Goal: Transaction & Acquisition: Purchase product/service

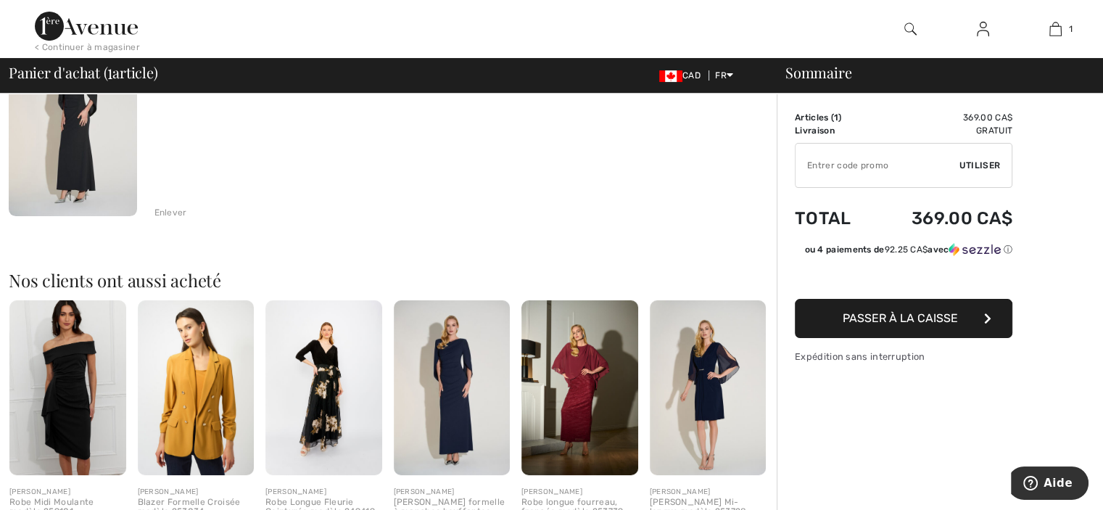
scroll to position [102, 0]
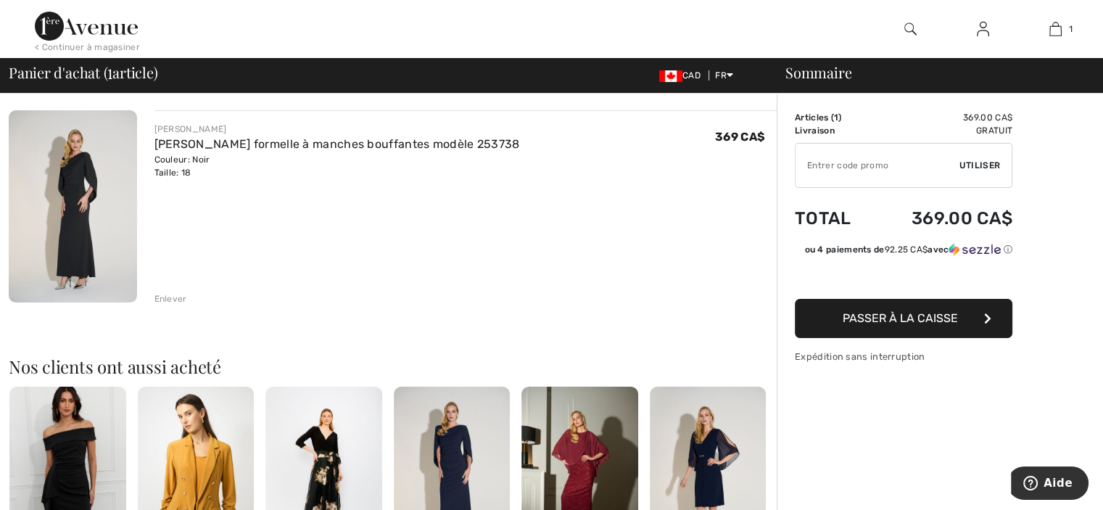
click at [918, 318] on span "Passer à la caisse" at bounding box center [900, 318] width 115 height 14
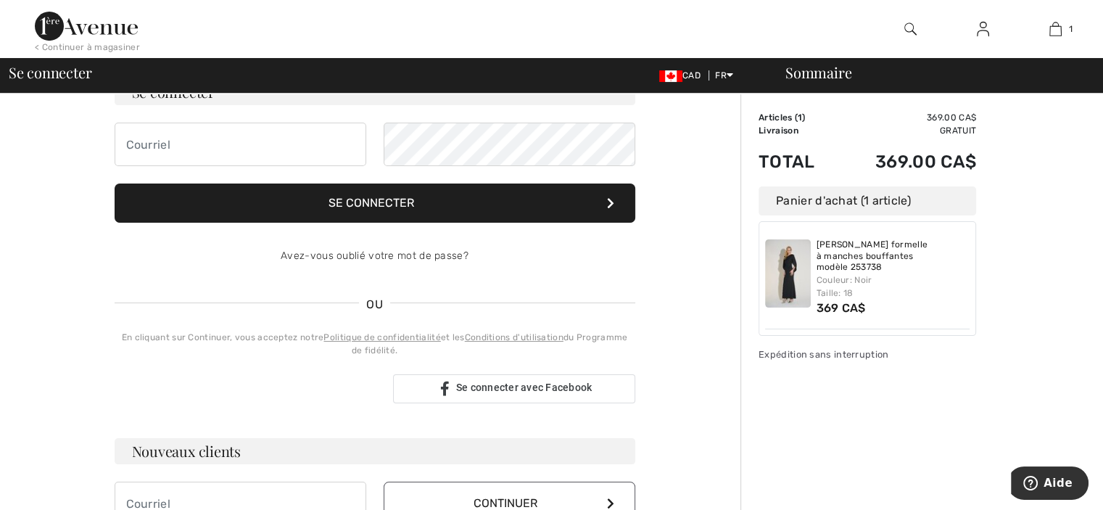
scroll to position [29, 0]
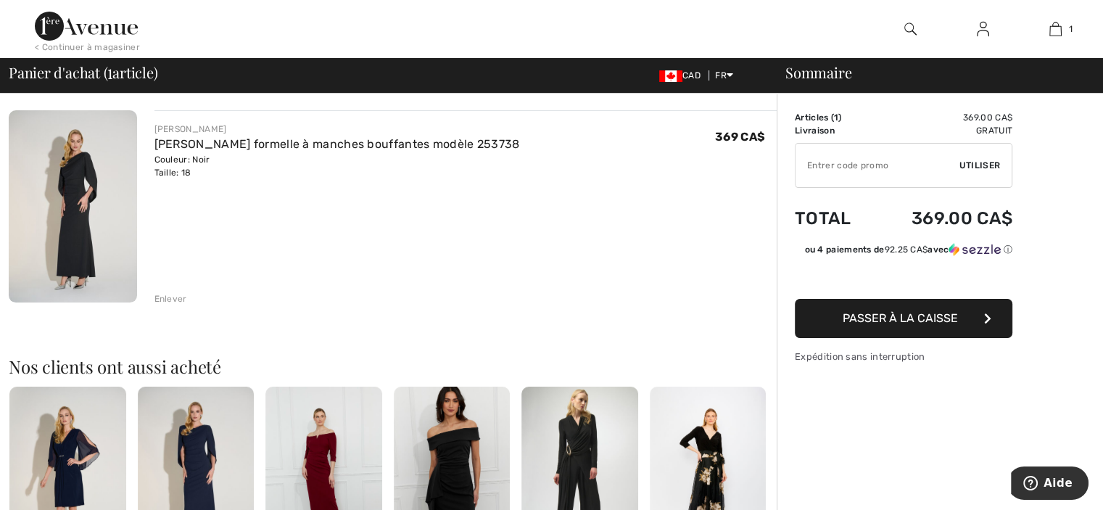
click at [81, 200] on img at bounding box center [73, 206] width 128 height 192
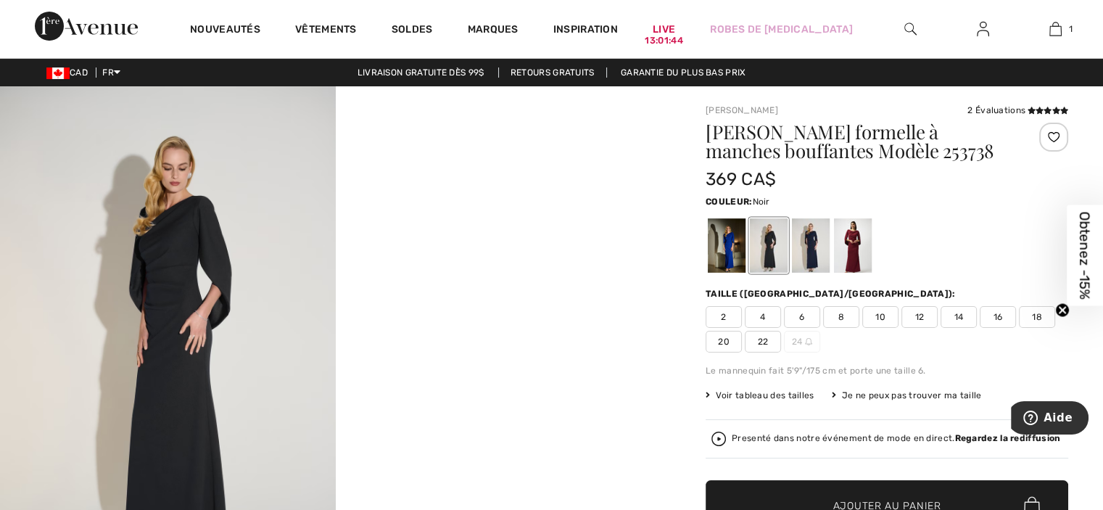
click at [997, 317] on span "16" at bounding box center [998, 317] width 36 height 22
click at [1029, 313] on span "18" at bounding box center [1037, 317] width 36 height 22
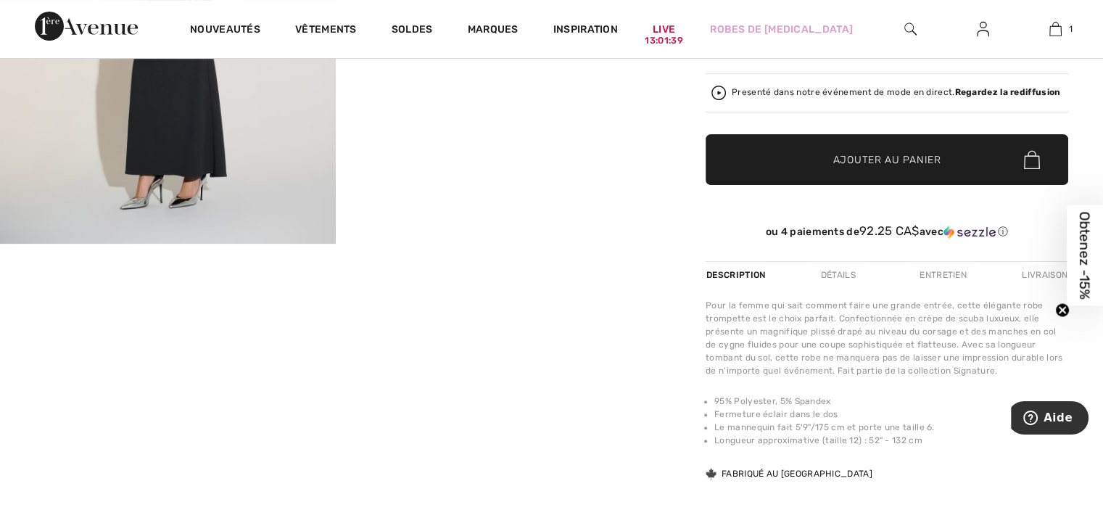
scroll to position [379, 0]
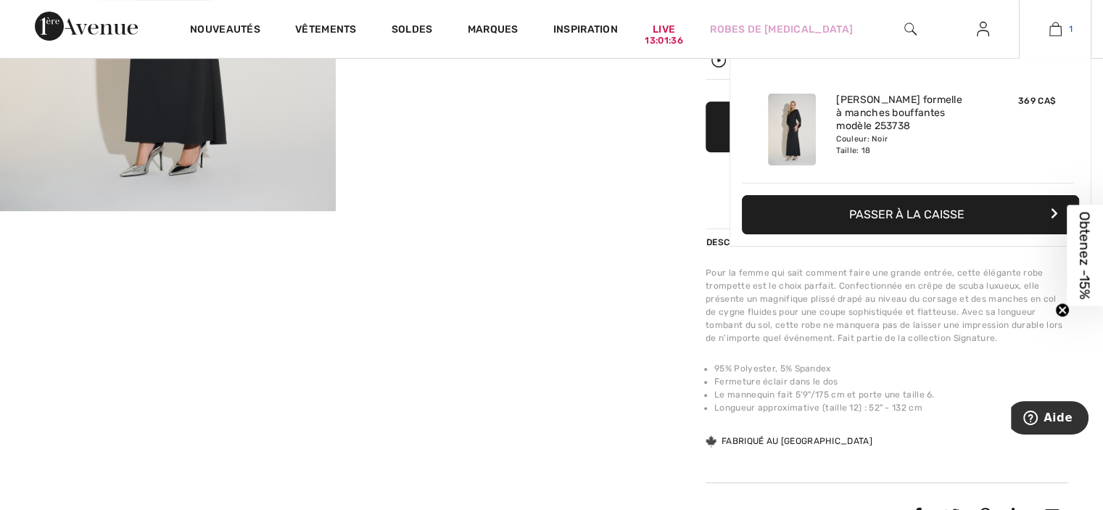
click at [1057, 26] on img at bounding box center [1056, 28] width 12 height 17
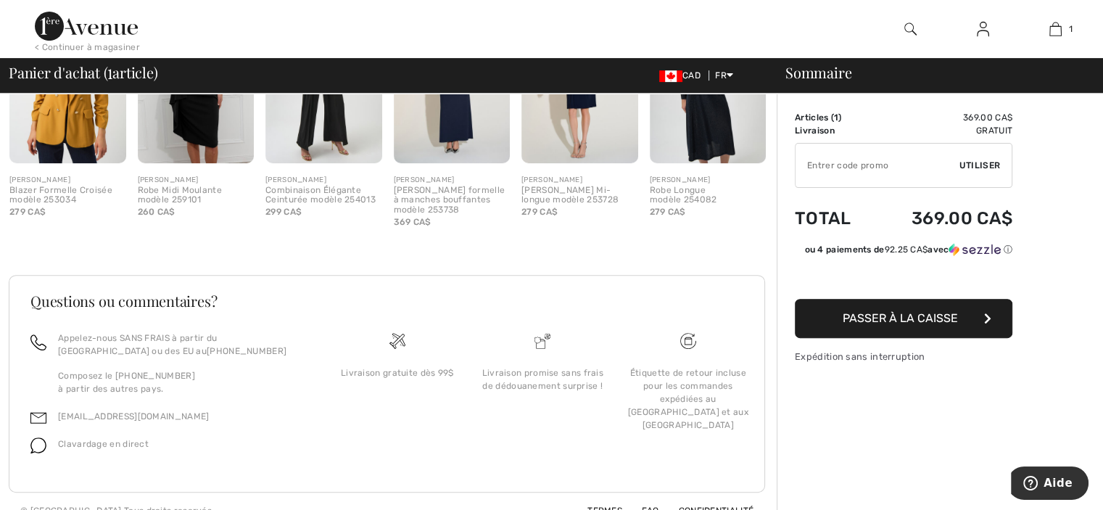
scroll to position [519, 0]
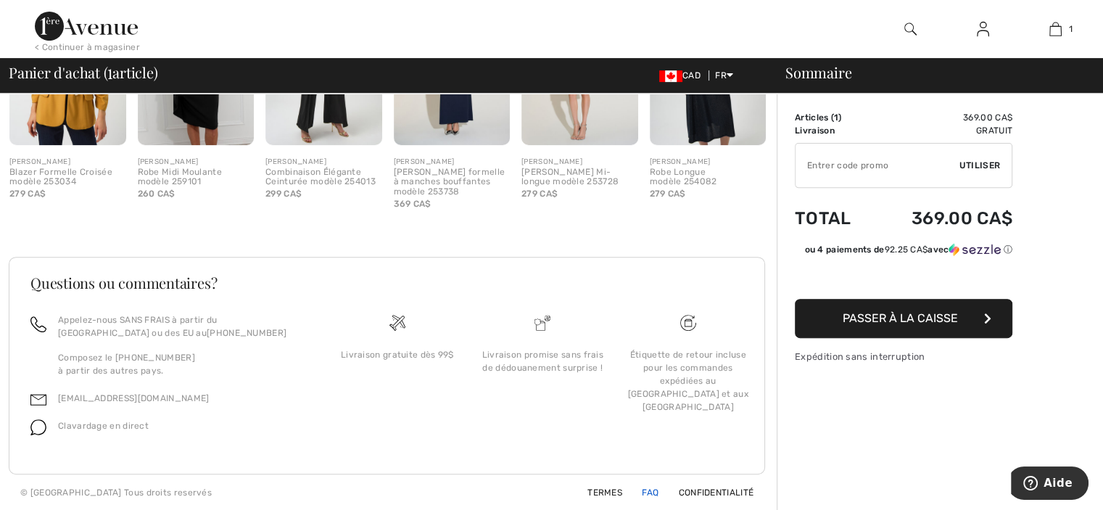
click at [646, 490] on link "FAQ" at bounding box center [642, 492] width 34 height 10
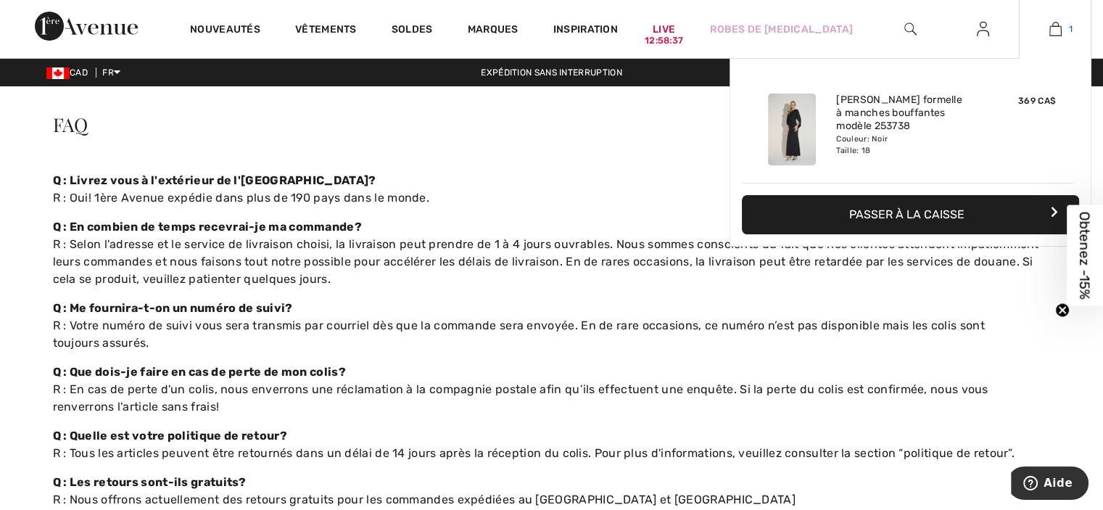
click at [1065, 33] on link "1" at bounding box center [1055, 28] width 71 height 17
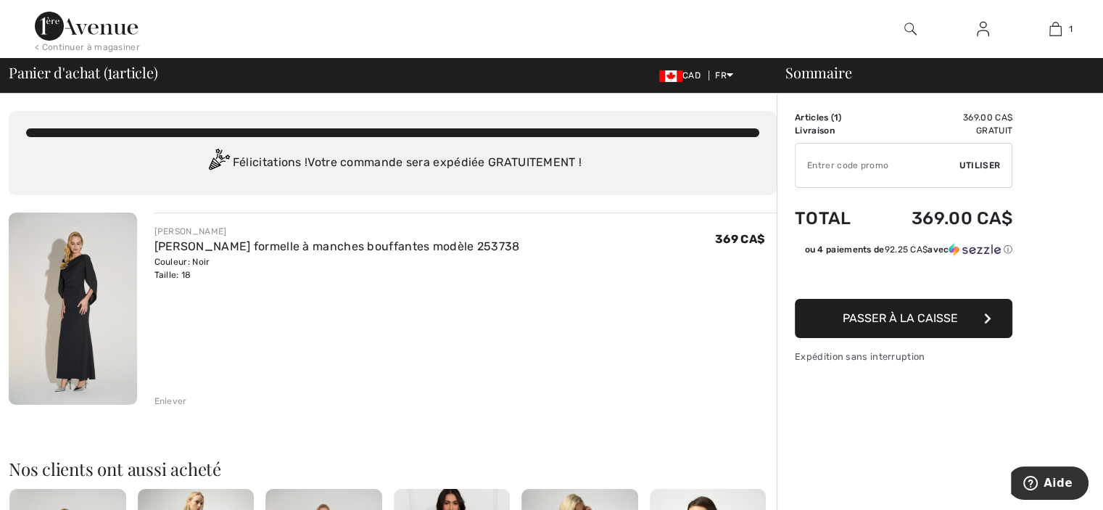
click at [110, 330] on img at bounding box center [73, 309] width 128 height 192
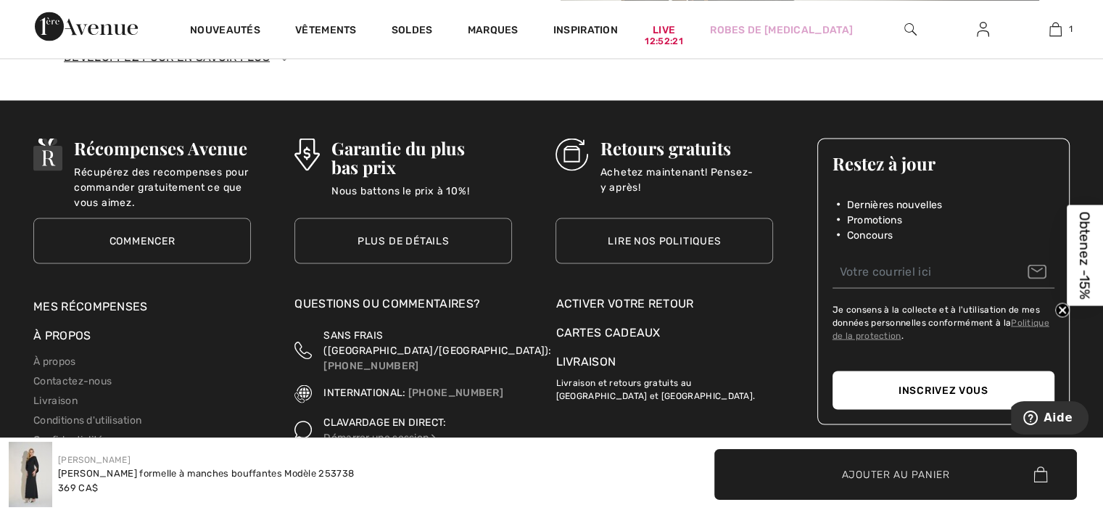
scroll to position [2714, 0]
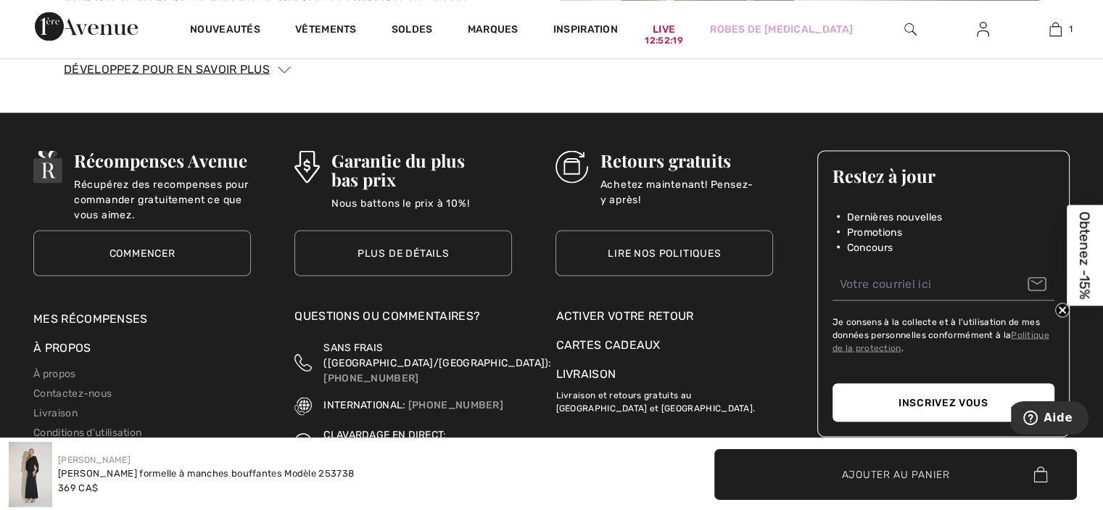
click at [729, 245] on link "Lire nos politiques" at bounding box center [665, 253] width 218 height 46
